Goal: Obtain resource: Download file/media

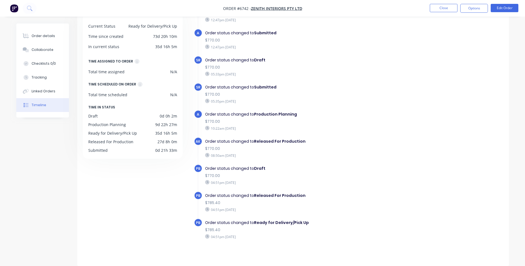
scroll to position [3, 0]
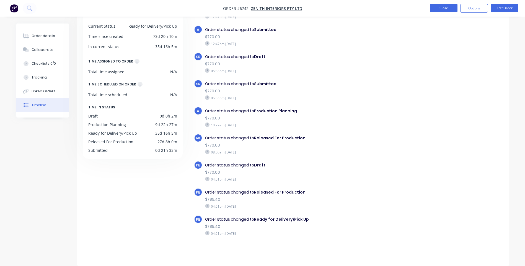
click at [450, 11] on button "Close" at bounding box center [444, 8] width 28 height 8
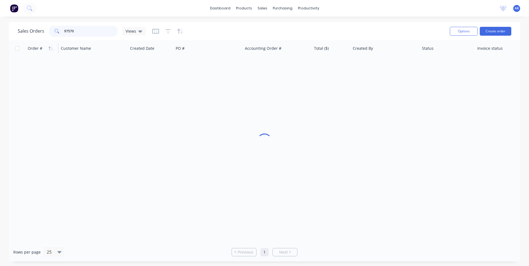
drag, startPoint x: 84, startPoint y: 31, endPoint x: 29, endPoint y: 43, distance: 56.1
click at [29, 43] on div "Sales Orders 97570 Views Options Create order Order # Customer Name Created Dat…" at bounding box center [265, 142] width 512 height 240
type input "94222"
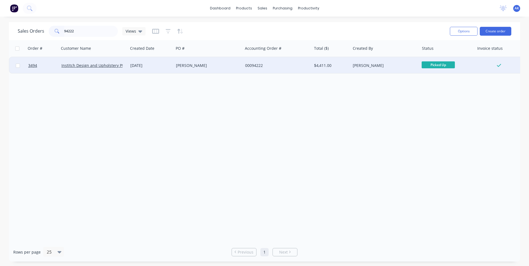
click at [145, 66] on div "[DATE]" at bounding box center [150, 66] width 41 height 6
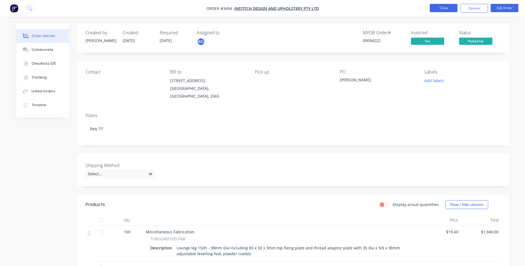
click at [439, 7] on button "Close" at bounding box center [444, 8] width 28 height 8
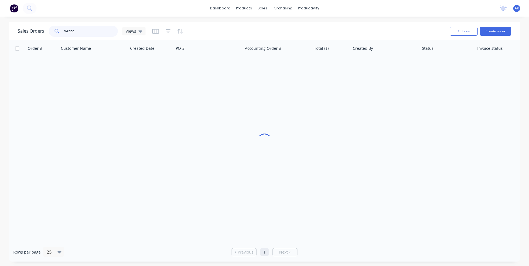
drag, startPoint x: 92, startPoint y: 33, endPoint x: 24, endPoint y: 41, distance: 67.7
click at [24, 41] on div "Sales Orders 94222 Views Options Create order Order # Customer Name Created Dat…" at bounding box center [265, 142] width 512 height 240
type input "98562"
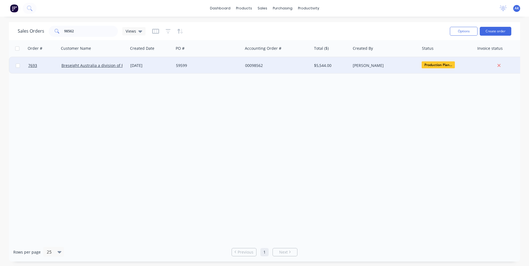
click at [148, 65] on div "[DATE]" at bounding box center [150, 66] width 41 height 6
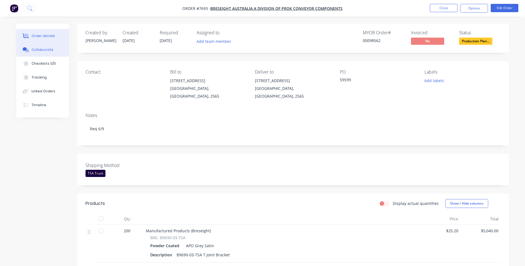
click at [54, 53] on button "Collaborate" at bounding box center [42, 50] width 53 height 14
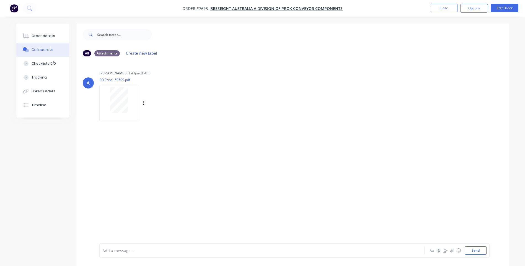
click at [129, 94] on div at bounding box center [119, 100] width 35 height 25
click at [51, 36] on div "Order details" at bounding box center [44, 36] width 24 height 5
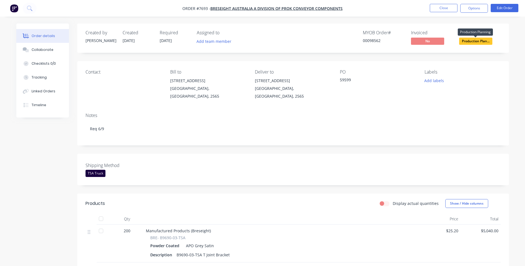
click at [464, 42] on span "Production Plan..." at bounding box center [475, 41] width 33 height 7
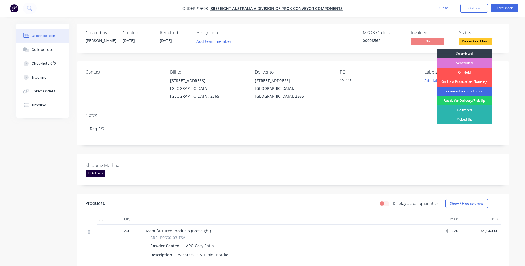
click at [469, 90] on div "Released For Production" at bounding box center [464, 91] width 55 height 9
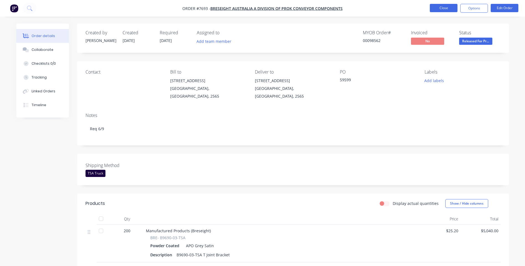
click at [446, 6] on button "Close" at bounding box center [444, 8] width 28 height 8
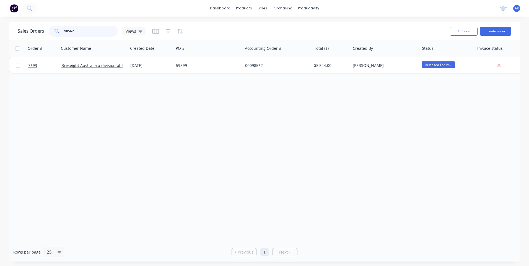
click at [83, 29] on input "98562" at bounding box center [91, 31] width 54 height 11
type input "98554"
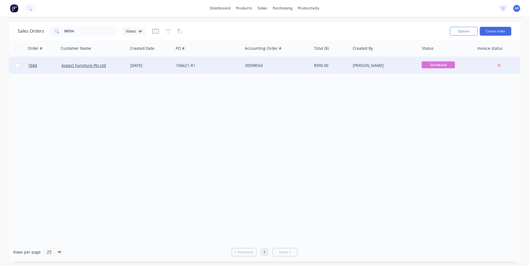
click at [157, 66] on div "[DATE]" at bounding box center [150, 66] width 41 height 6
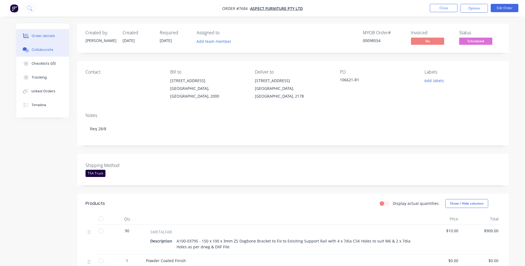
click at [50, 49] on div "Collaborate" at bounding box center [43, 49] width 22 height 5
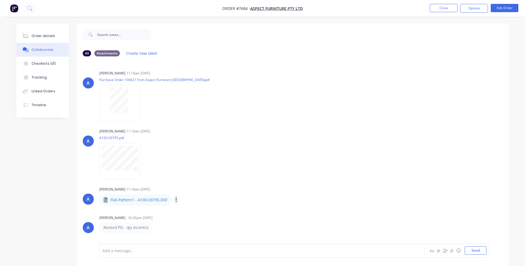
click at [176, 202] on icon "button" at bounding box center [177, 200] width 2 height 6
click at [191, 216] on button "Download" at bounding box center [212, 215] width 62 height 12
click at [49, 34] on div "Order details" at bounding box center [44, 36] width 24 height 5
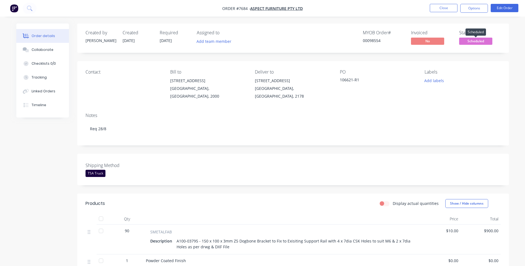
click at [481, 41] on span "Scheduled" at bounding box center [475, 41] width 33 height 7
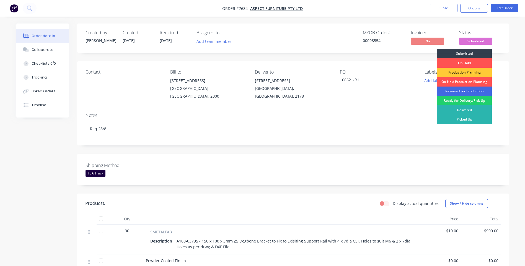
click at [450, 91] on div "Released For Production" at bounding box center [464, 91] width 55 height 9
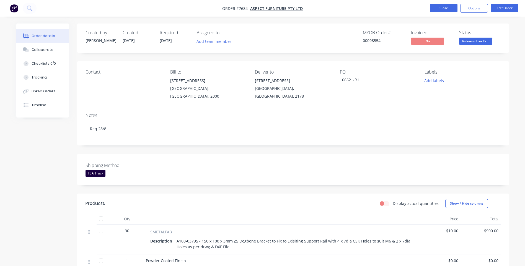
click at [442, 10] on button "Close" at bounding box center [444, 8] width 28 height 8
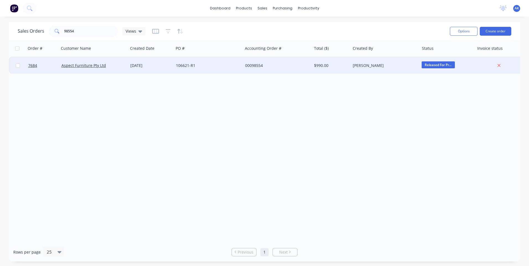
click at [184, 66] on div "106621-R1" at bounding box center [206, 66] width 61 height 6
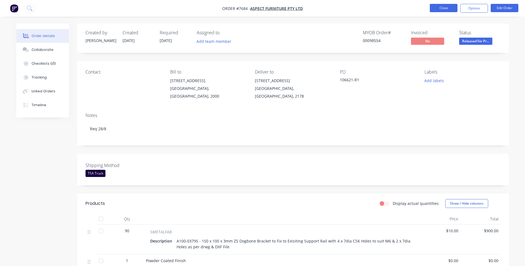
click at [443, 8] on button "Close" at bounding box center [444, 8] width 28 height 8
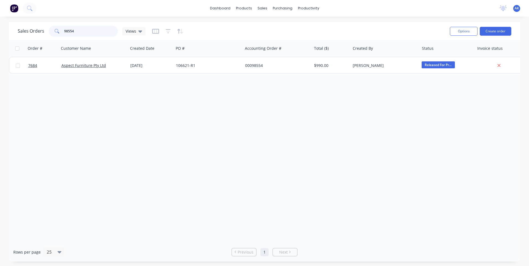
drag, startPoint x: 96, startPoint y: 32, endPoint x: 69, endPoint y: 32, distance: 26.3
click at [69, 32] on input "98554" at bounding box center [91, 31] width 54 height 11
type input "98537"
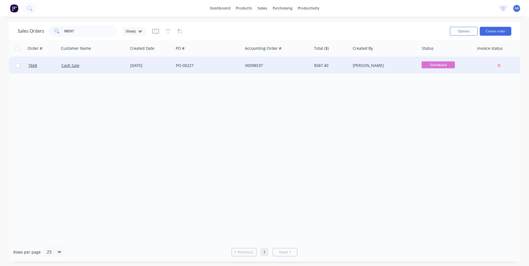
click at [131, 72] on div "[DATE]" at bounding box center [151, 65] width 46 height 17
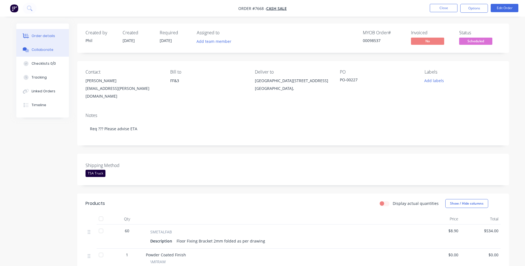
click at [35, 47] on div "Collaborate" at bounding box center [43, 49] width 22 height 5
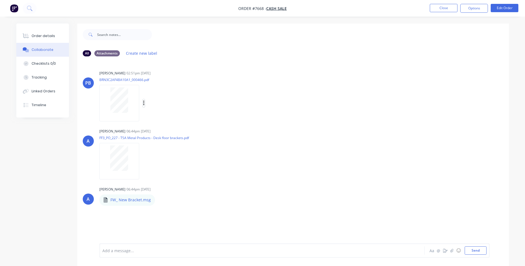
click at [145, 104] on icon "button" at bounding box center [144, 103] width 2 height 6
click at [166, 117] on button "Download" at bounding box center [180, 118] width 62 height 12
click at [56, 36] on button "Order details" at bounding box center [42, 36] width 53 height 14
